Goal: Communication & Community: Ask a question

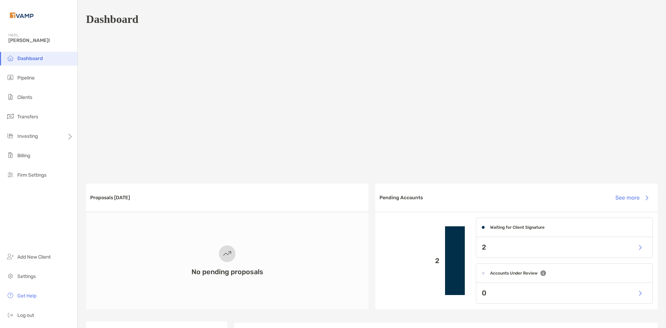
click at [35, 89] on ul "Dashboard Pipeline Clients Transfers Investing Billing Firm Settings" at bounding box center [38, 120] width 77 height 136
click at [40, 83] on li "Pipeline" at bounding box center [38, 78] width 77 height 14
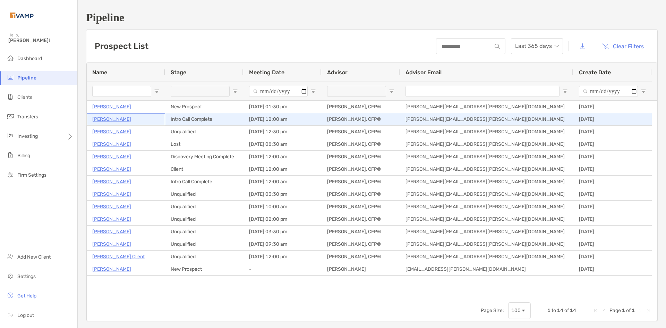
click at [112, 120] on p "Elaine Cashion" at bounding box center [111, 119] width 39 height 9
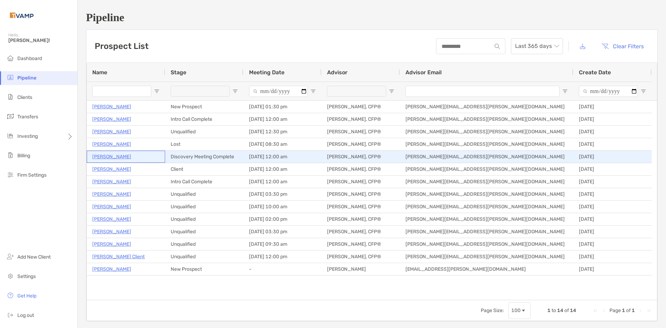
click at [107, 158] on p "Ria Voss" at bounding box center [111, 156] width 39 height 9
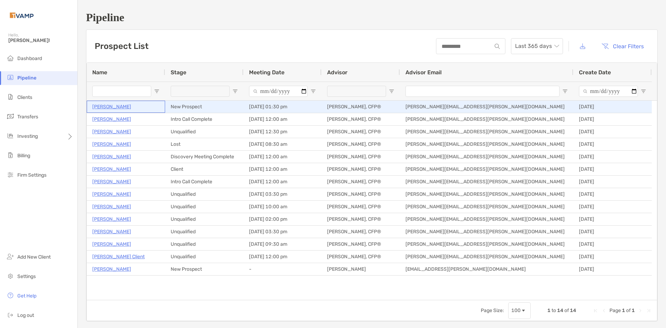
click at [113, 109] on p "Saiteja Suvarna" at bounding box center [111, 106] width 39 height 9
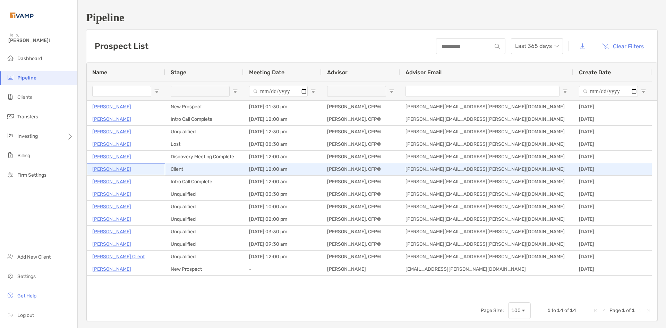
click at [106, 170] on p "[PERSON_NAME]" at bounding box center [111, 169] width 39 height 9
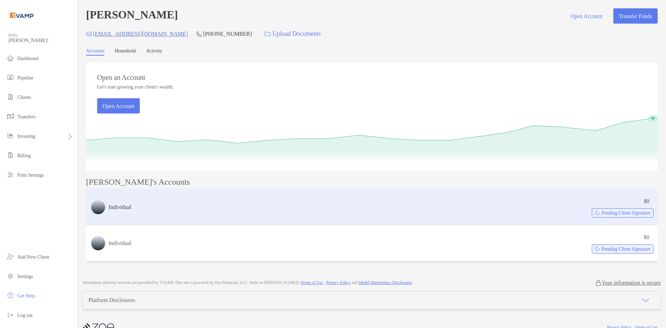
click at [618, 215] on span "Pending Client Signature" at bounding box center [626, 213] width 49 height 4
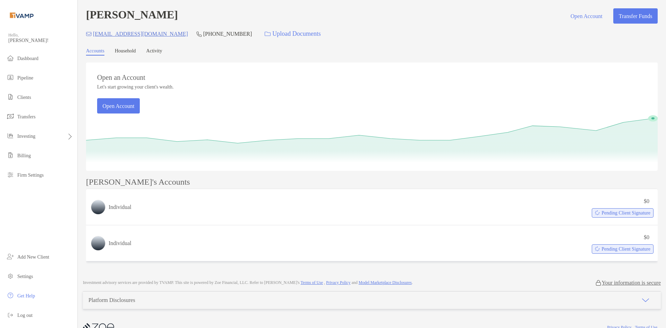
drag, startPoint x: 131, startPoint y: 53, endPoint x: 158, endPoint y: 48, distance: 27.4
click at [131, 53] on link "Household" at bounding box center [125, 51] width 21 height 7
click at [162, 52] on link "Activity" at bounding box center [154, 51] width 16 height 7
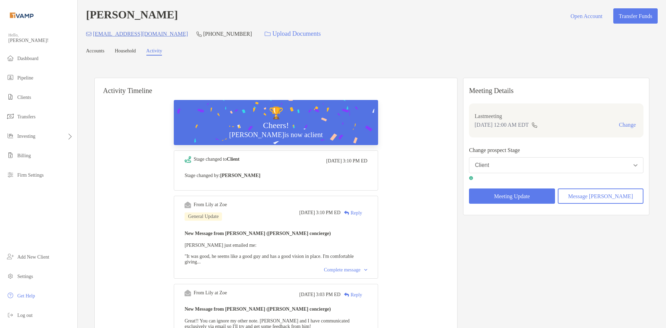
click at [122, 51] on link "Household" at bounding box center [125, 51] width 21 height 7
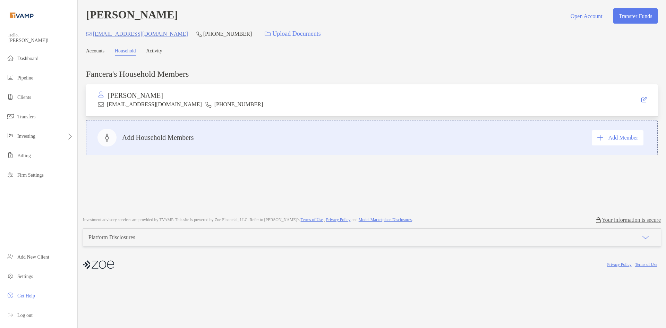
click at [96, 50] on link "Accounts" at bounding box center [95, 51] width 18 height 7
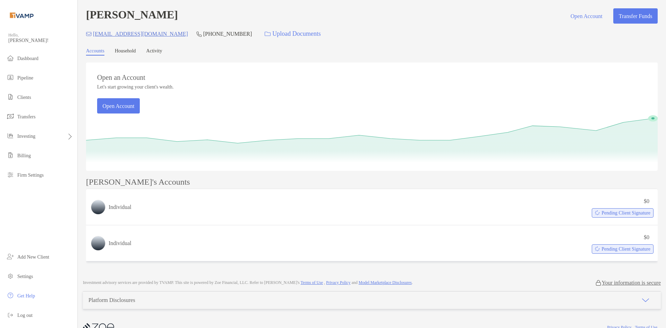
click at [134, 53] on link "Household" at bounding box center [125, 51] width 21 height 7
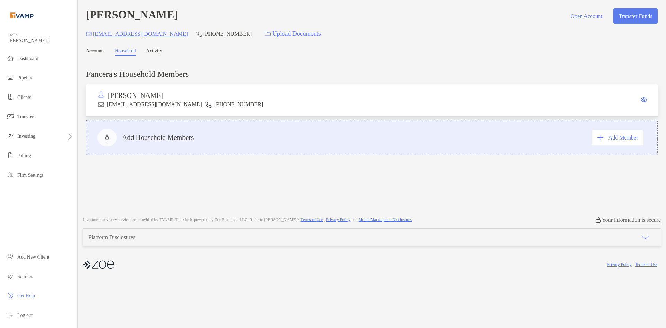
click at [162, 53] on link "Activity" at bounding box center [154, 51] width 16 height 7
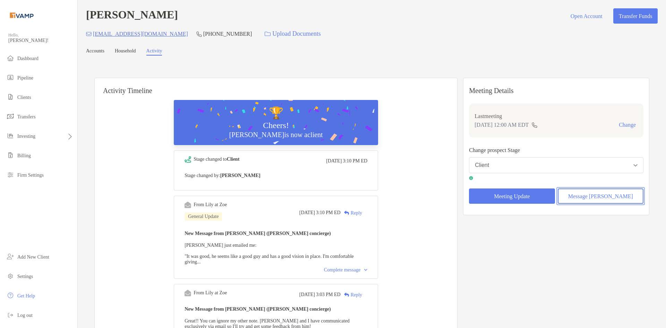
click at [595, 196] on button "Message Zoe" at bounding box center [601, 195] width 86 height 15
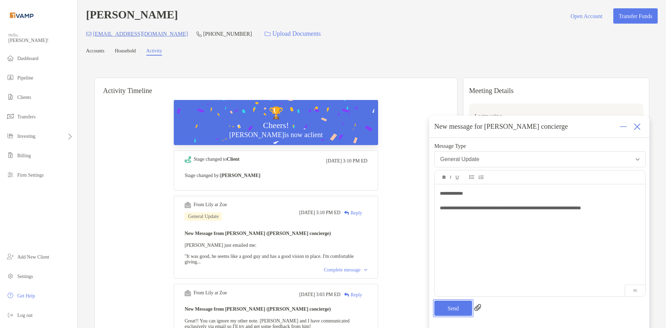
click at [444, 309] on button "Send" at bounding box center [453, 307] width 38 height 15
